Goal: Contribute content: Add original content to the website for others to see

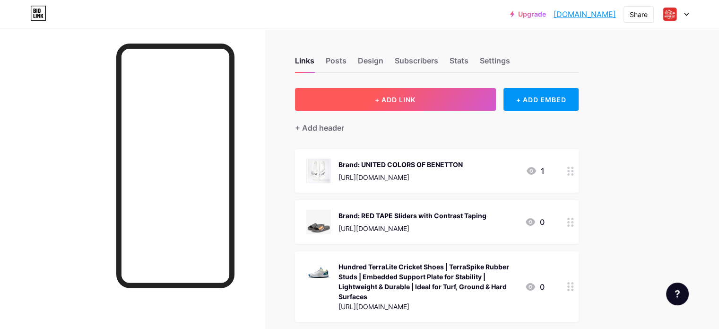
click at [442, 104] on button "+ ADD LINK" at bounding box center [395, 99] width 201 height 23
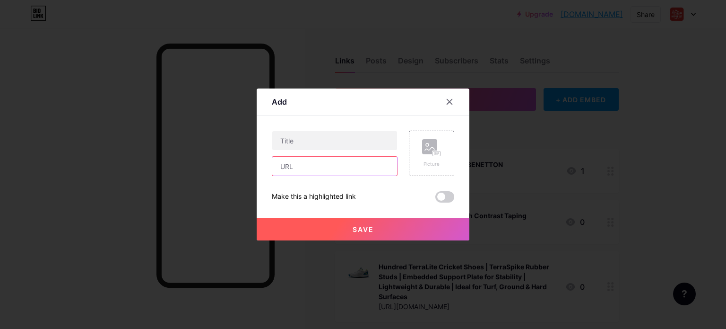
click at [350, 158] on input "text" at bounding box center [334, 166] width 125 height 19
paste input "[URL][DOMAIN_NAME]"
type input "[URL][DOMAIN_NAME]"
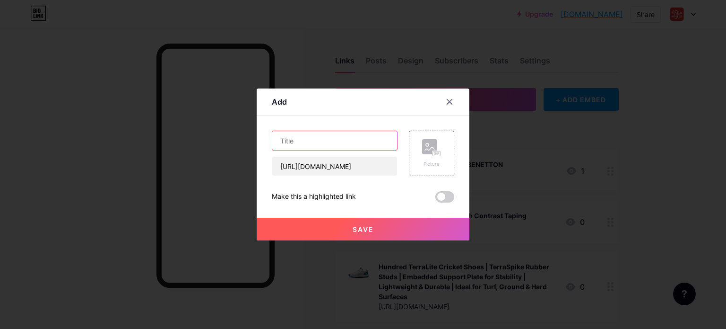
click at [306, 139] on input "text" at bounding box center [334, 140] width 125 height 19
paste input "Adidas X_PLRBOOST Shoes 👟 50% OFF Sale | Women Sportswear 🔥"
type input "Adidas X_PLRBOOST Shoes 👟 50% OFF Sale | Women Sportswear 🔥"
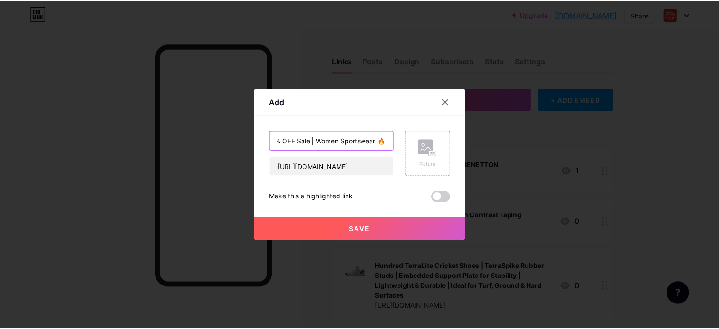
scroll to position [0, 0]
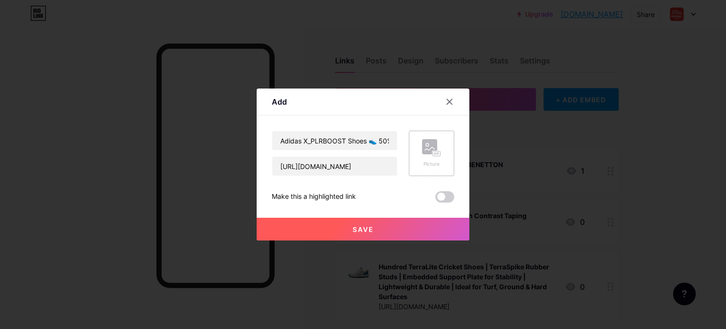
click at [440, 152] on rect at bounding box center [437, 153] width 8 height 5
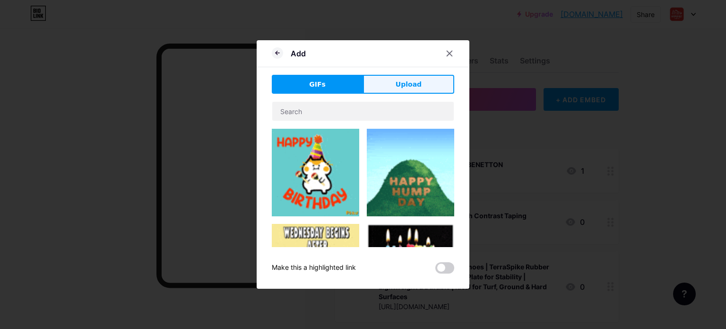
click at [422, 81] on button "Upload" at bounding box center [408, 84] width 91 height 19
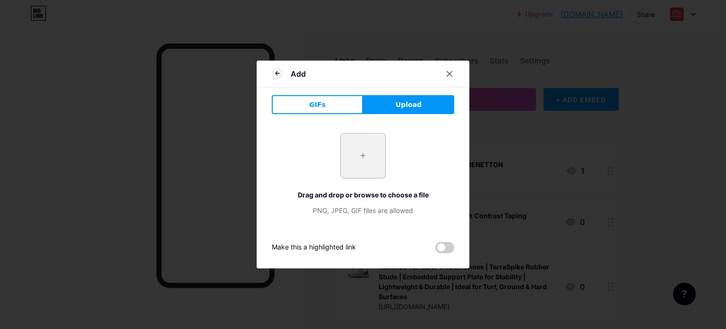
click at [363, 156] on input "file" at bounding box center [363, 155] width 44 height 44
type input "C:\fakepath\X_PLRBOOST_Shoes_Grey_ID9587_01_standard.png"
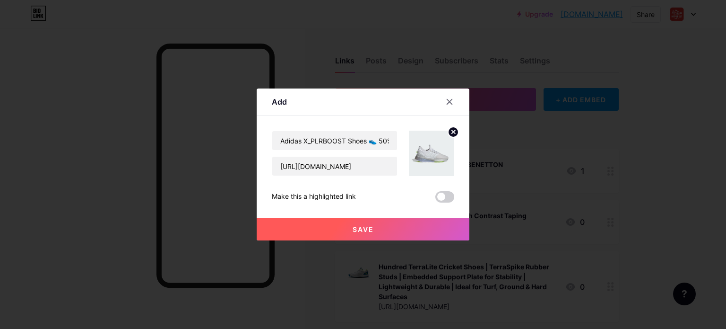
click at [439, 198] on span at bounding box center [445, 196] width 19 height 11
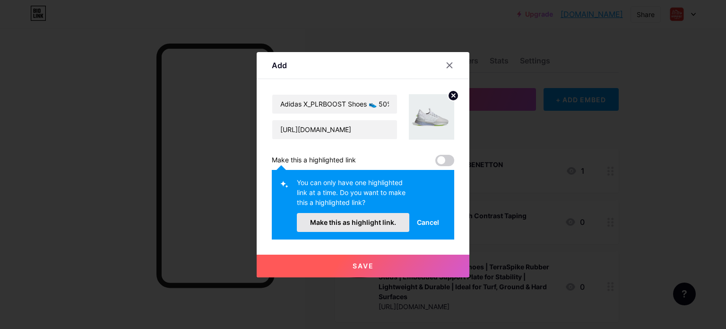
click at [388, 230] on button "Make this as highlight link." at bounding box center [353, 222] width 113 height 19
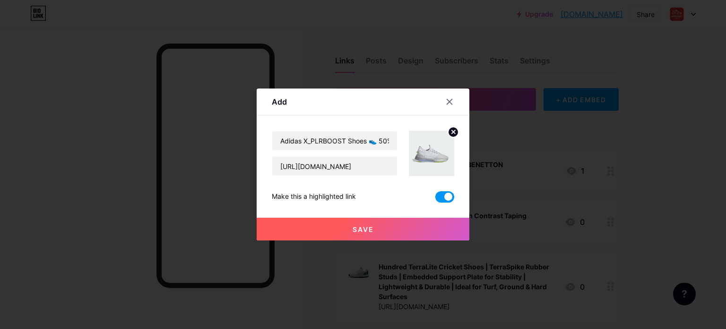
click at [380, 225] on button "Save" at bounding box center [363, 229] width 213 height 23
